Goal: Task Accomplishment & Management: Manage account settings

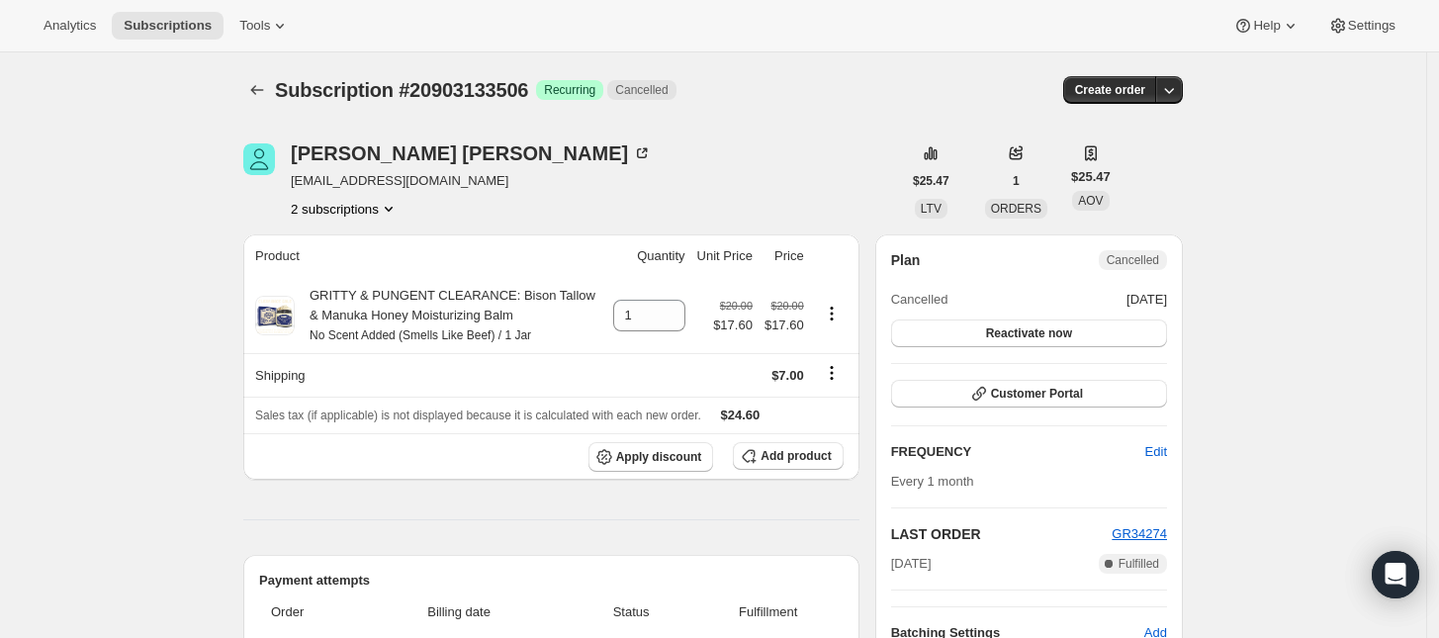
click at [391, 208] on icon "Product actions" at bounding box center [389, 209] width 8 height 5
click at [364, 246] on span "20903100738" at bounding box center [351, 246] width 137 height 20
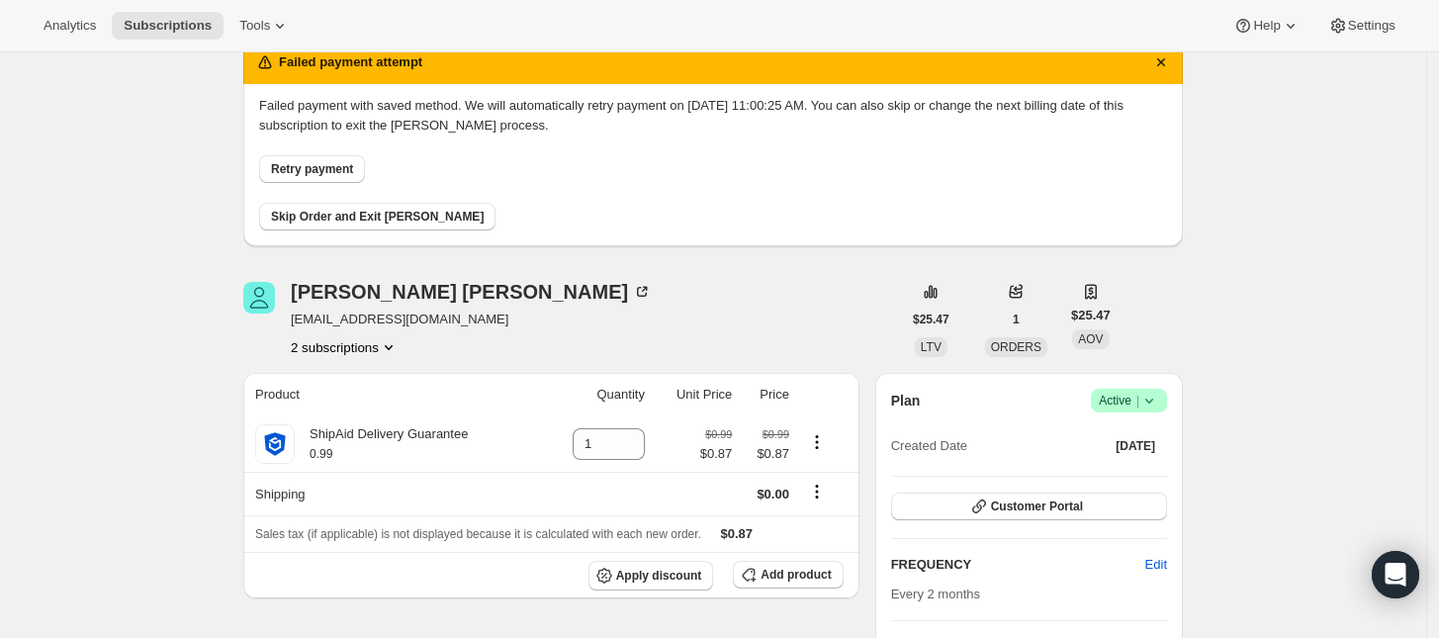
scroll to position [124, 0]
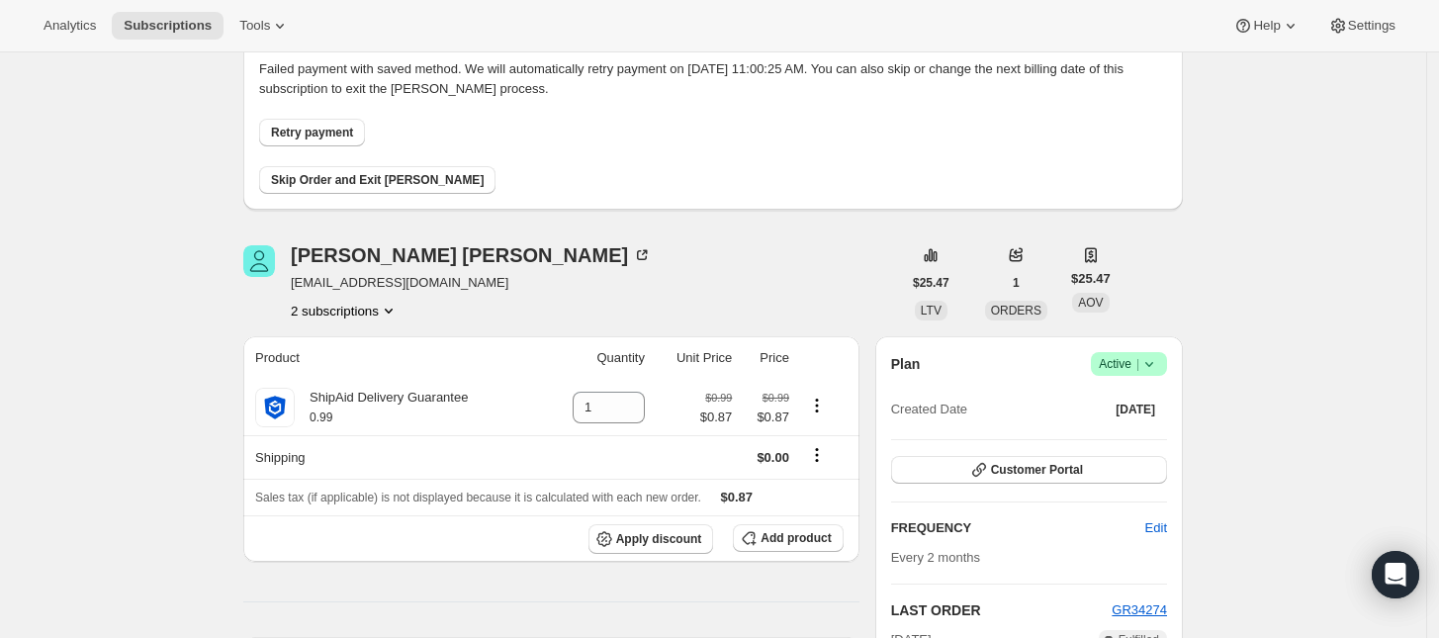
click at [1127, 364] on span "Active |" at bounding box center [1129, 364] width 60 height 20
click at [1116, 435] on span "Cancel subscription" at bounding box center [1136, 436] width 112 height 15
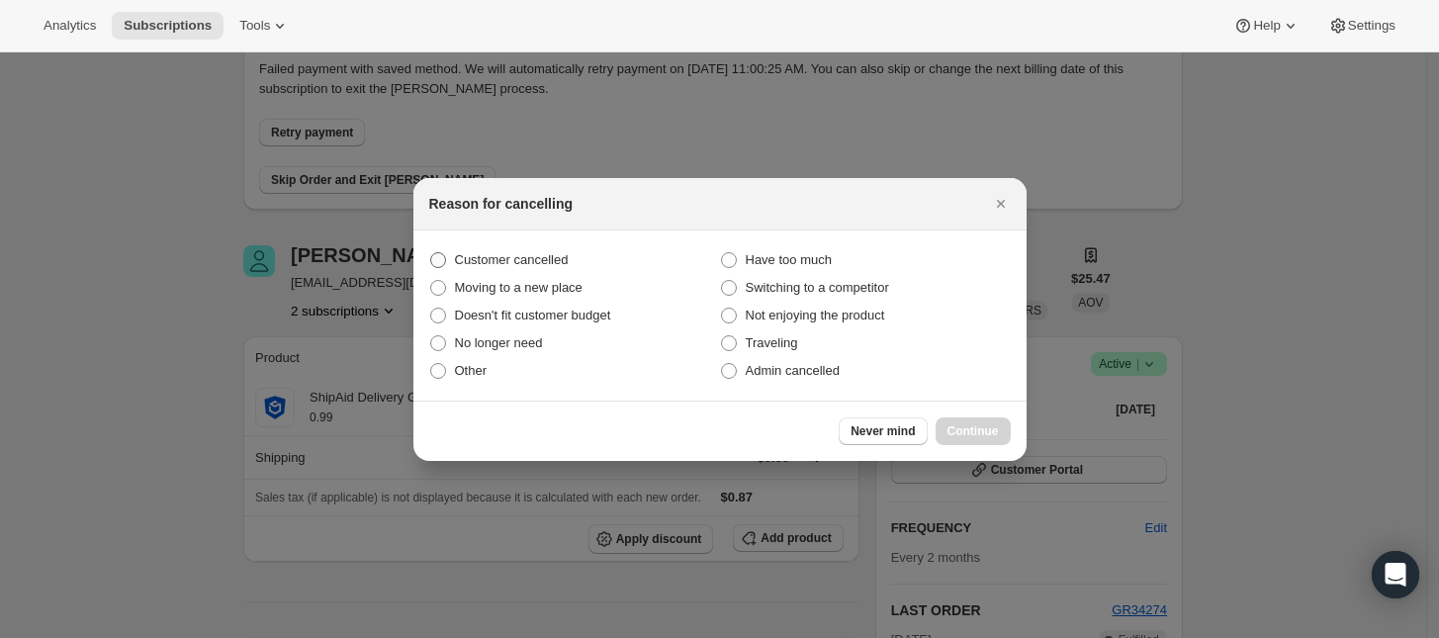
click at [475, 266] on span "Customer cancelled" at bounding box center [512, 259] width 114 height 15
click at [431, 253] on input "Customer cancelled" at bounding box center [430, 252] width 1 height 1
radio input "true"
click at [960, 434] on span "Continue" at bounding box center [972, 431] width 51 height 16
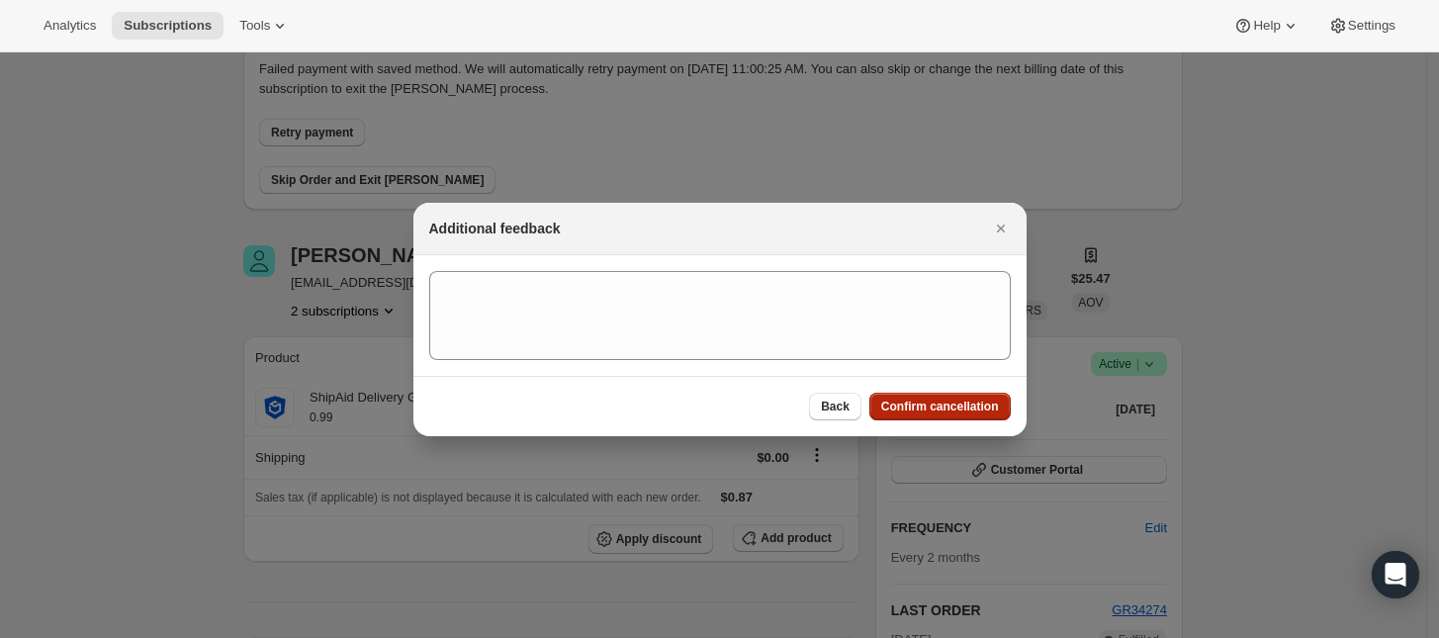
click at [965, 403] on span "Confirm cancellation" at bounding box center [940, 407] width 118 height 16
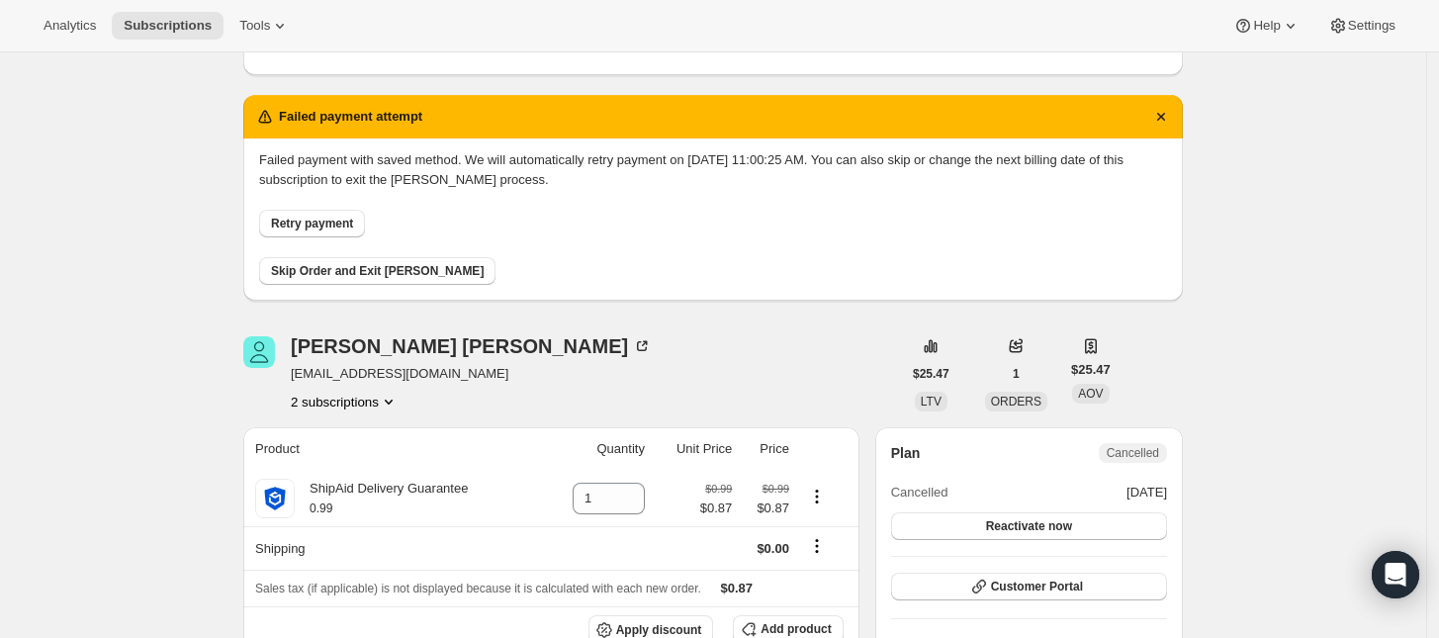
click at [368, 404] on button "2 subscriptions" at bounding box center [345, 402] width 108 height 20
click at [363, 463] on span "20903133506" at bounding box center [351, 473] width 137 height 20
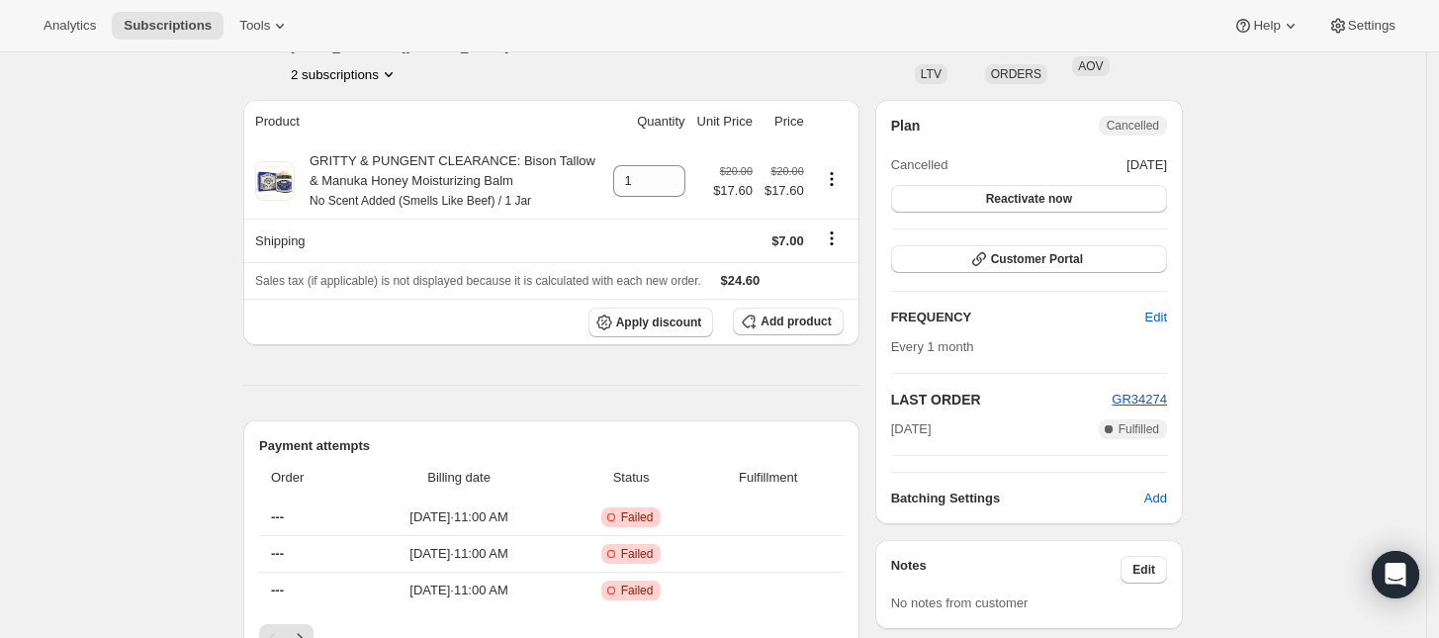
scroll to position [494, 0]
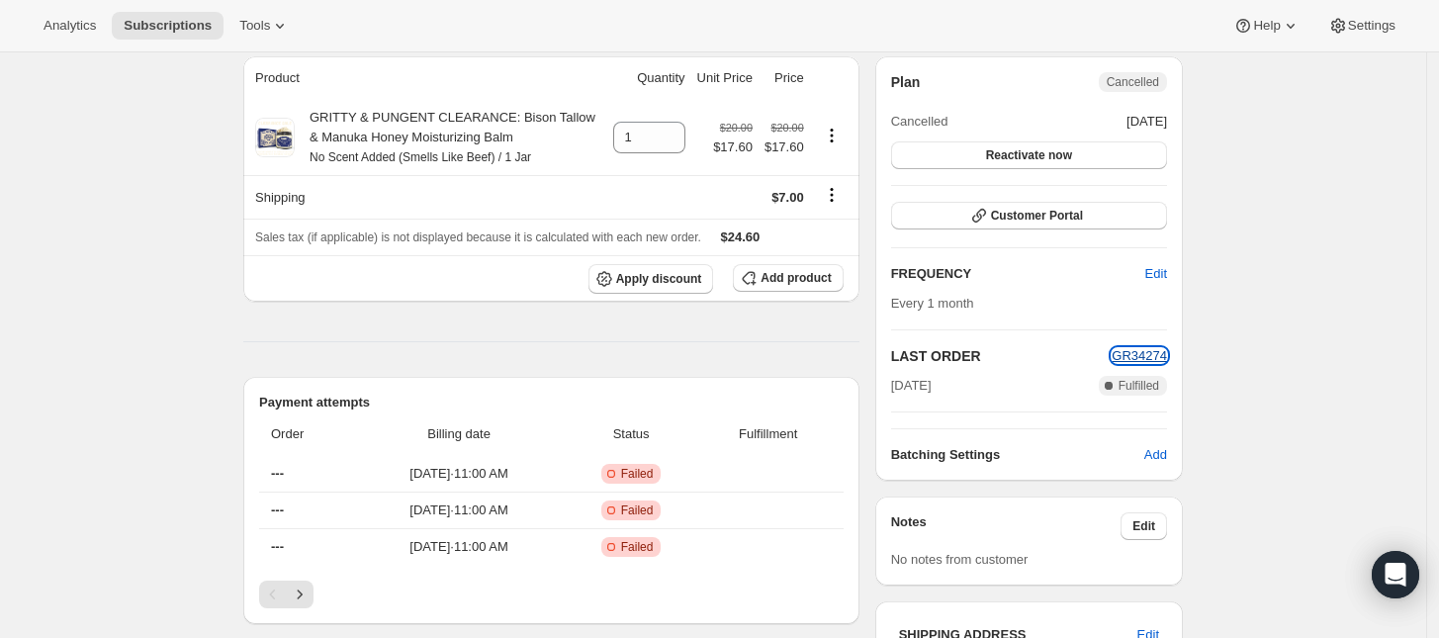
click at [1152, 360] on span "GR34274" at bounding box center [1139, 355] width 55 height 15
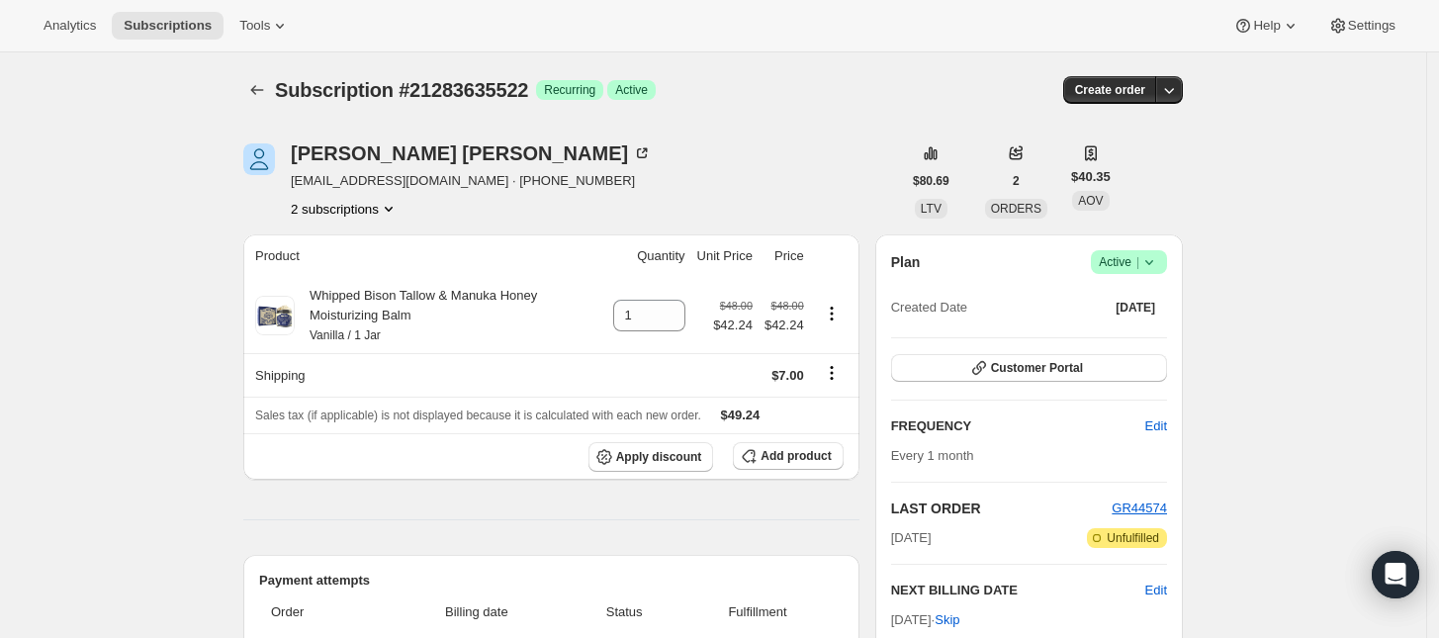
click at [371, 217] on button "2 subscriptions" at bounding box center [345, 209] width 108 height 20
click at [367, 242] on span "21283602754" at bounding box center [351, 246] width 137 height 20
